Goal: Book appointment/travel/reservation

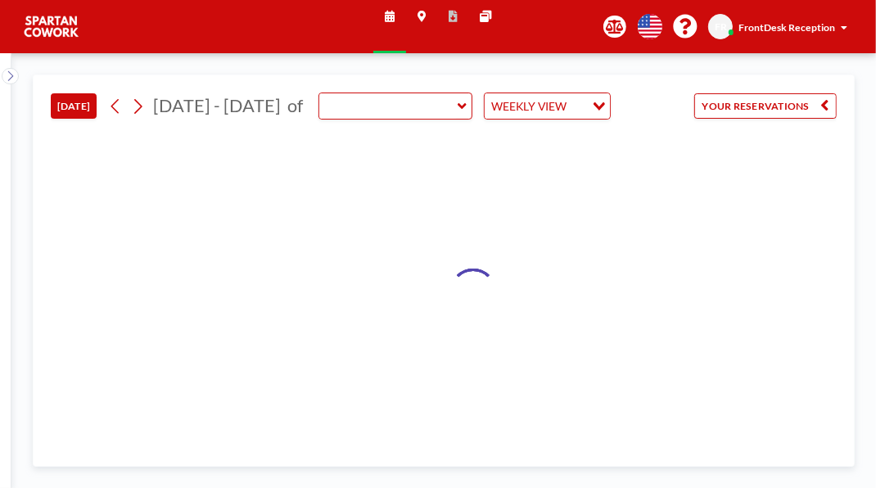
type input "Meeting Room"
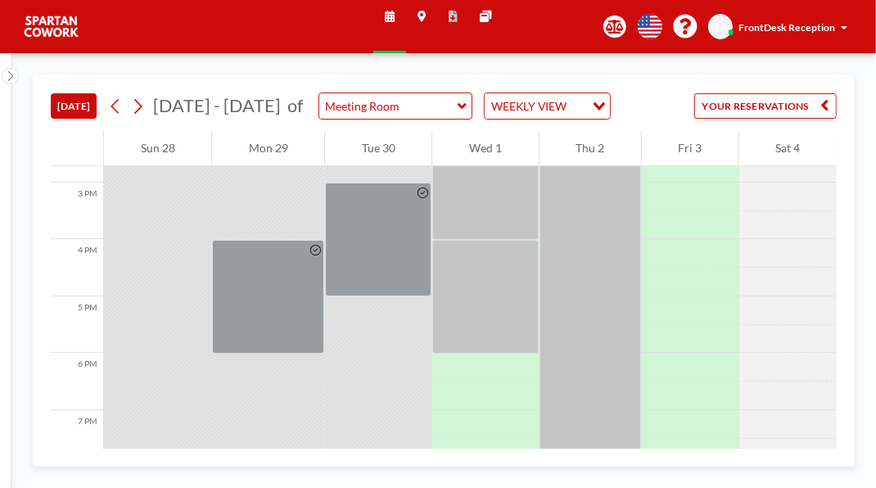
scroll to position [839, 0]
click at [490, 238] on div at bounding box center [485, 181] width 106 height 114
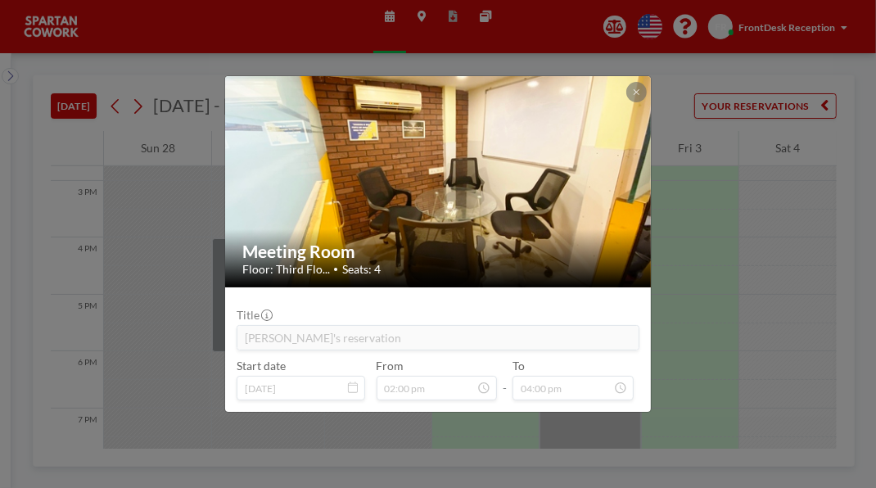
click at [640, 89] on icon at bounding box center [637, 92] width 6 height 6
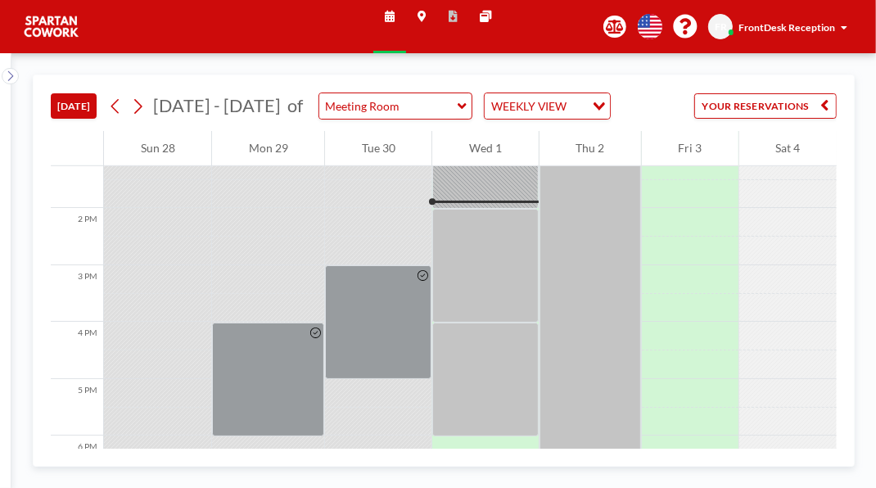
scroll to position [745, 0]
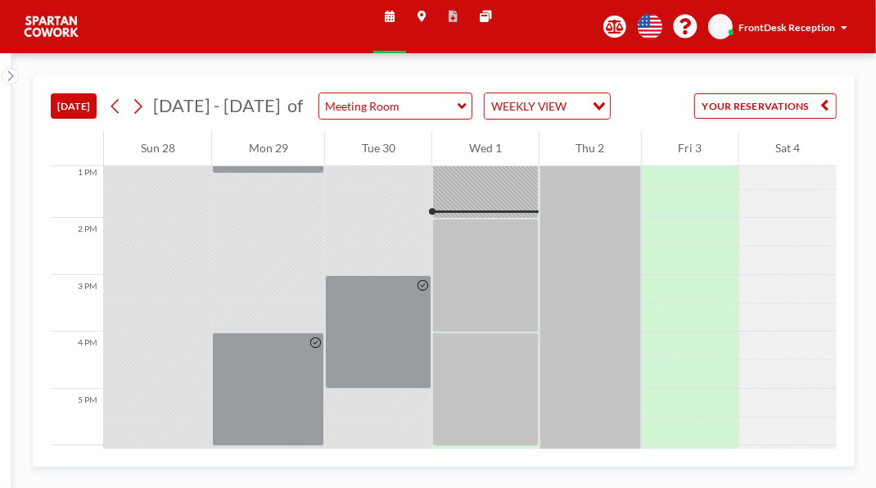
click at [488, 332] on div at bounding box center [485, 276] width 106 height 114
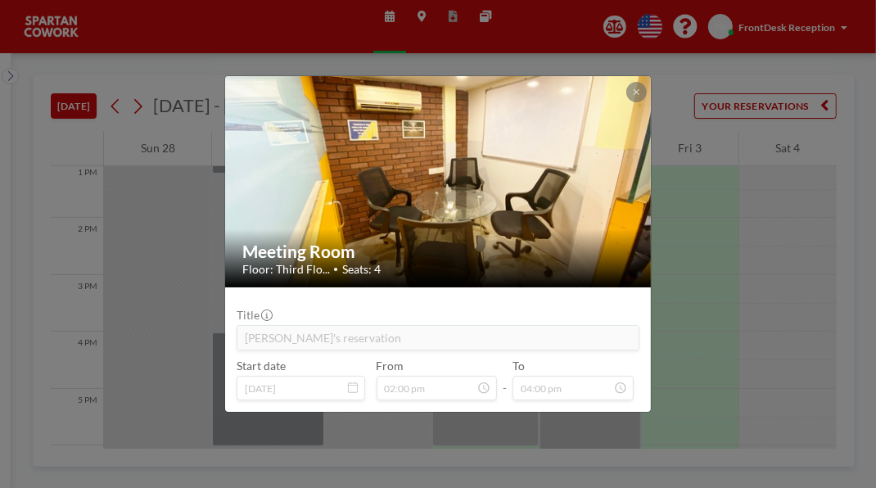
click at [646, 82] on button at bounding box center [636, 92] width 20 height 20
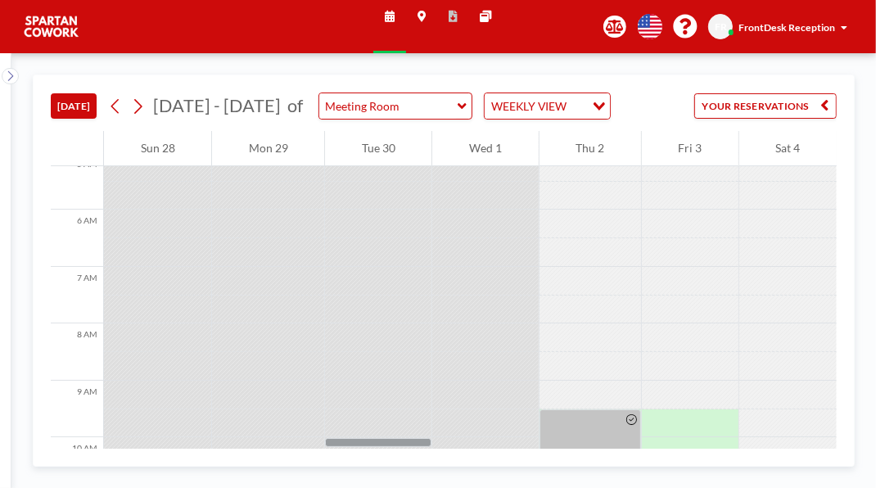
scroll to position [292, 0]
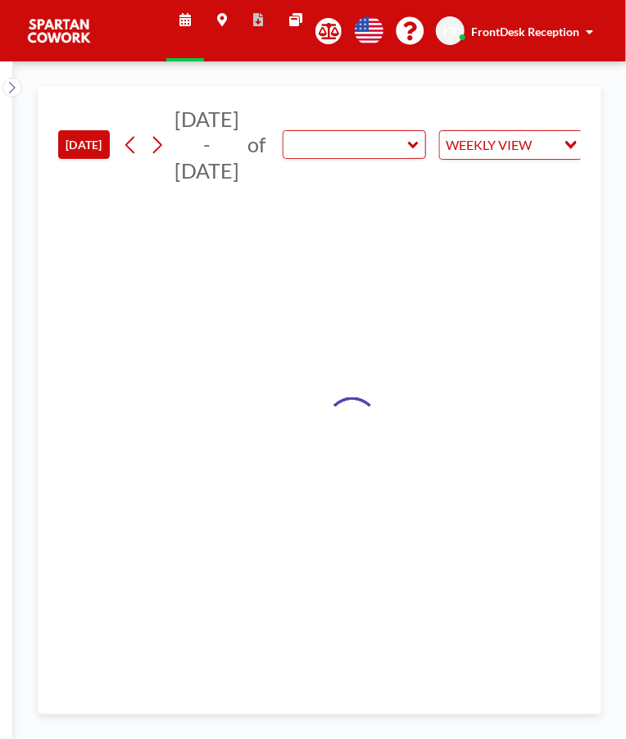
type input "Meeting Room"
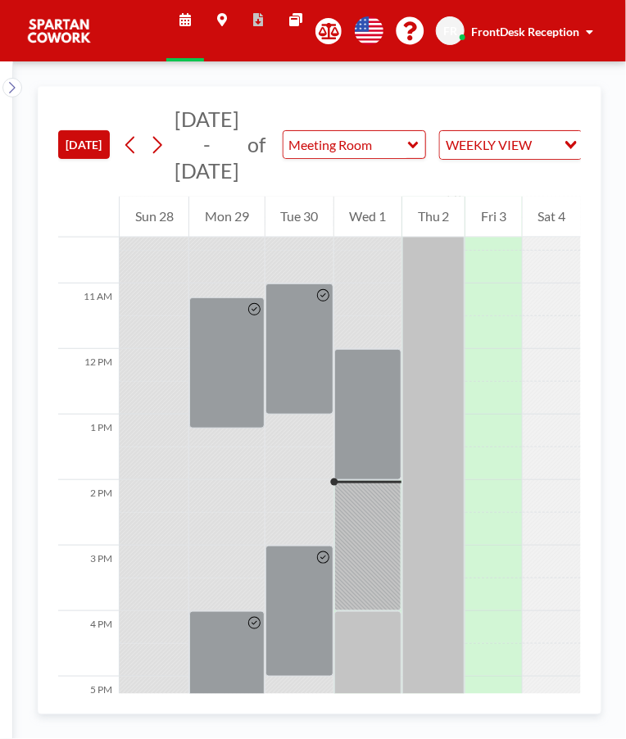
scroll to position [675, 0]
click at [377, 557] on div at bounding box center [367, 545] width 67 height 131
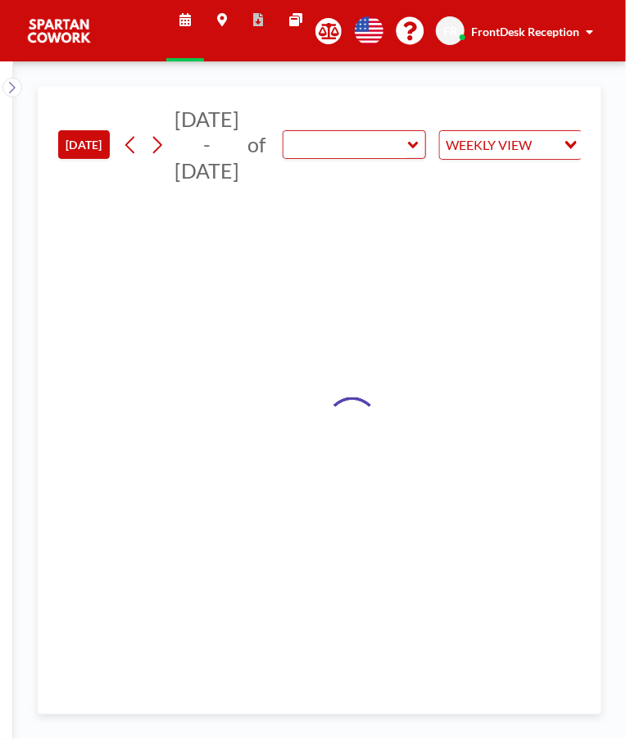
type input "Meeting Room"
